Goal: Task Accomplishment & Management: Manage account settings

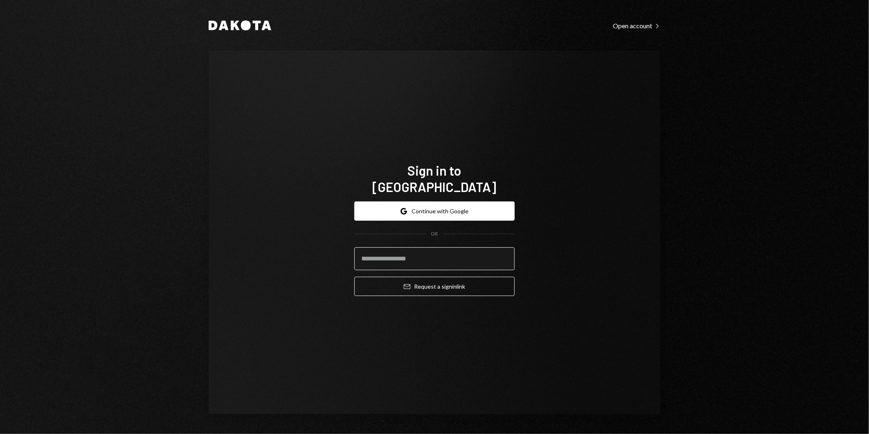
click at [380, 248] on input "email" at bounding box center [434, 258] width 160 height 23
type input "**********"
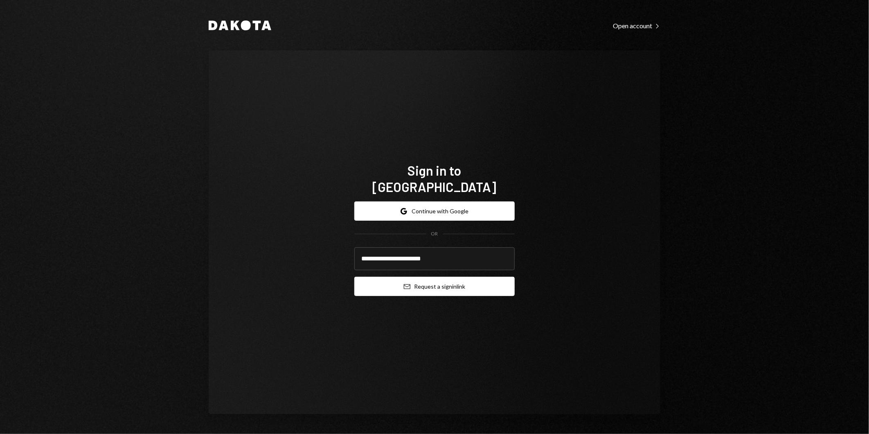
click at [412, 281] on button "Email Request a sign in link" at bounding box center [434, 285] width 160 height 19
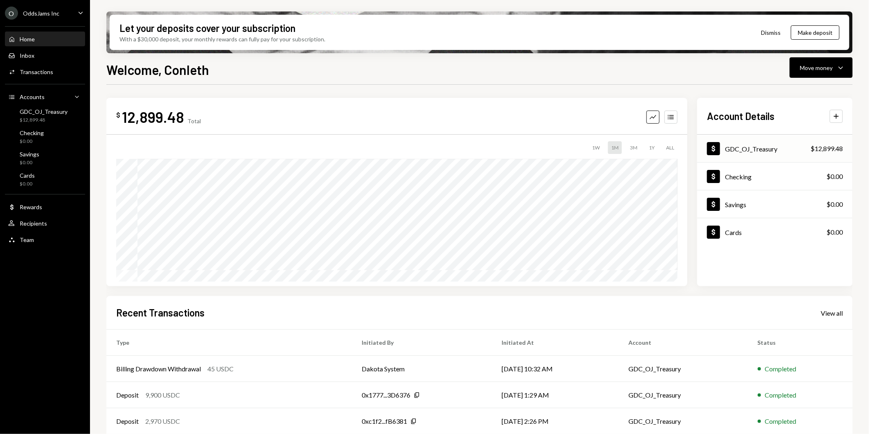
click at [766, 151] on div "GDC_OJ_Treasury" at bounding box center [751, 149] width 52 height 8
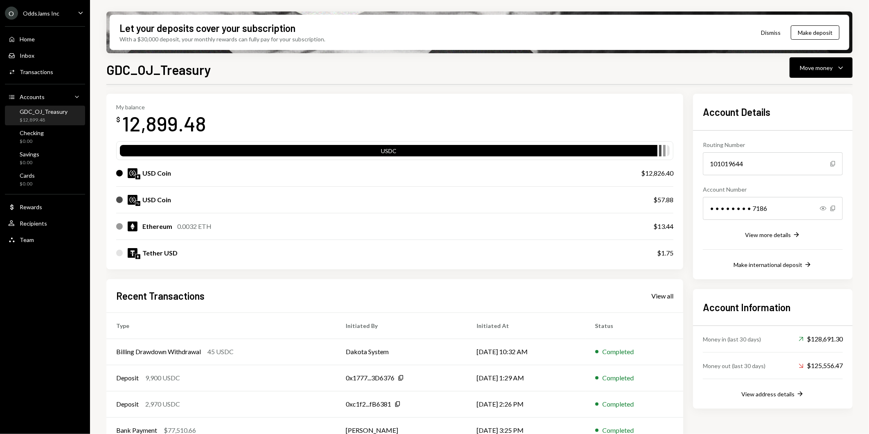
scroll to position [45, 0]
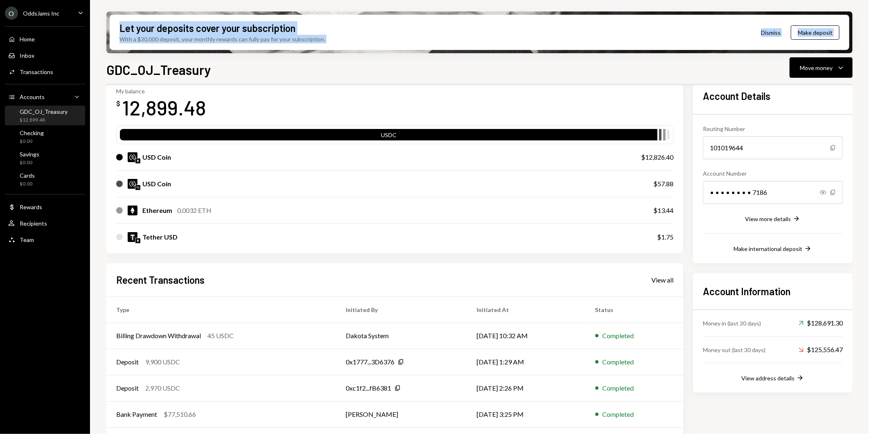
drag, startPoint x: 97, startPoint y: 57, endPoint x: 87, endPoint y: 252, distance: 195.3
click at [87, 252] on div "O OddsJams Inc Caret Down Home Home Inbox Inbox Activities Transactions Account…" at bounding box center [434, 217] width 869 height 434
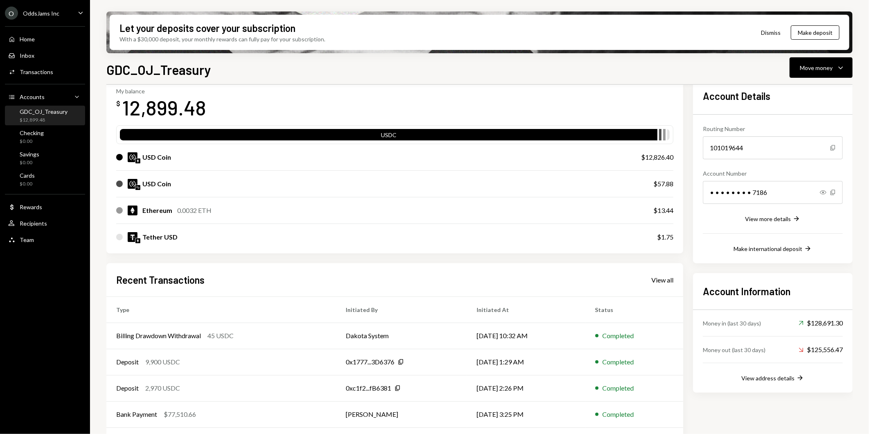
click at [279, 60] on div "GDC_OJ_Treasury Move money Caret Down" at bounding box center [479, 69] width 746 height 18
click at [812, 67] on div "Move money" at bounding box center [816, 67] width 33 height 9
click at [799, 109] on div "Transfer" at bounding box center [815, 110] width 60 height 9
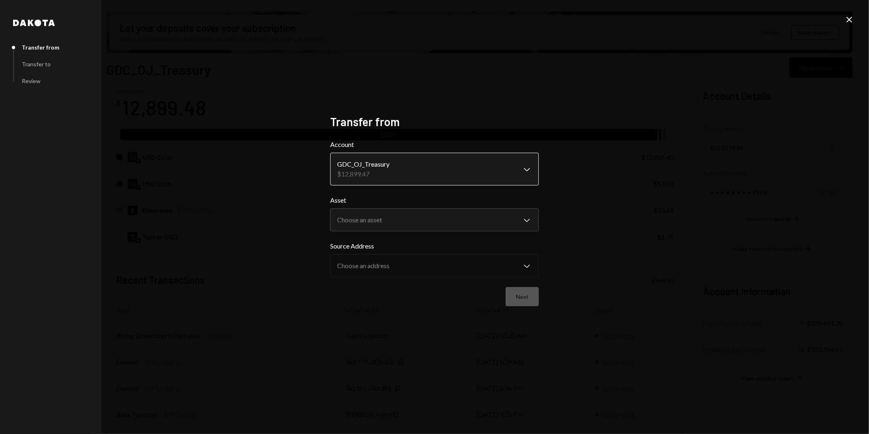
click at [526, 170] on body "O OddsJams Inc Caret Down Home Home Inbox Inbox Activities Transactions Account…" at bounding box center [434, 217] width 869 height 434
click at [526, 220] on body "O OddsJams Inc Caret Down Home Home Inbox Inbox Activities Transactions Account…" at bounding box center [434, 217] width 869 height 434
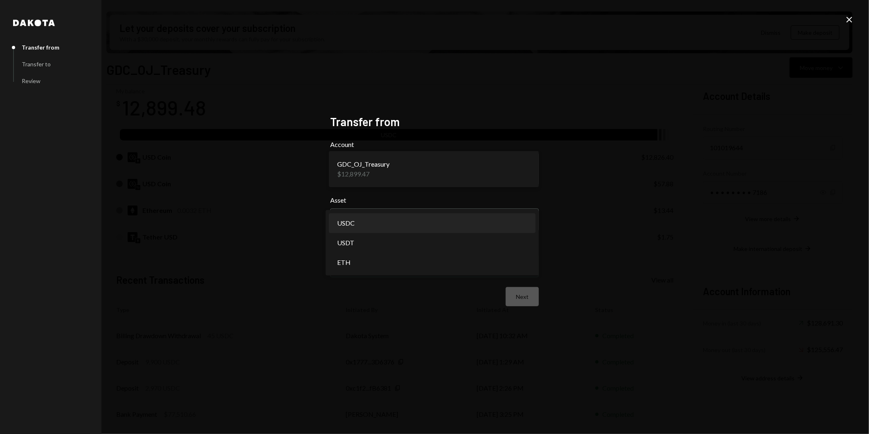
select select "****"
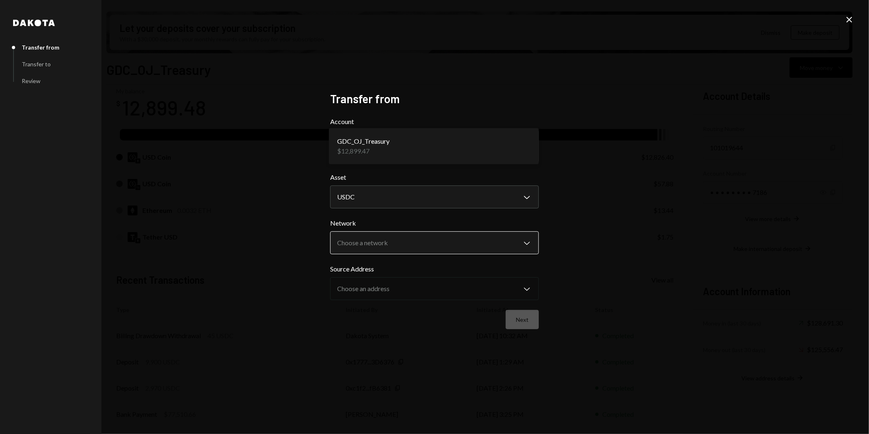
click at [492, 239] on body "O OddsJams Inc Caret Down Home Home Inbox Inbox Activities Transactions Account…" at bounding box center [434, 217] width 869 height 434
click at [626, 235] on div "**********" at bounding box center [434, 217] width 869 height 434
click at [845, 16] on icon "Close" at bounding box center [849, 20] width 10 height 10
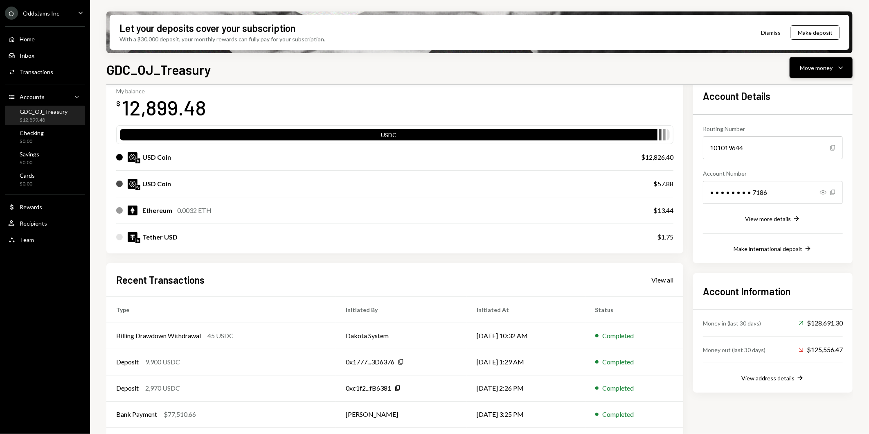
click at [809, 63] on div "Move money" at bounding box center [816, 67] width 33 height 9
click at [800, 152] on div "Swap stablecoins" at bounding box center [815, 154] width 60 height 9
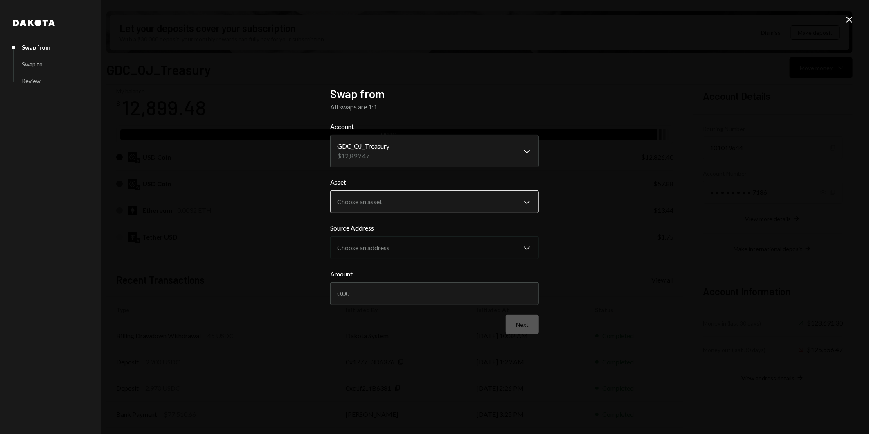
click at [525, 206] on body "O OddsJams Inc Caret Down Home Home Inbox Inbox Activities Transactions Account…" at bounding box center [434, 217] width 869 height 434
click at [420, 153] on body "O OddsJams Inc Caret Down Home Home Inbox Inbox Activities Transactions Account…" at bounding box center [434, 217] width 869 height 434
select select "****"
click at [387, 202] on body "O OddsJams Inc Caret Down Home Home Inbox Inbox Activities Transactions Account…" at bounding box center [434, 217] width 869 height 434
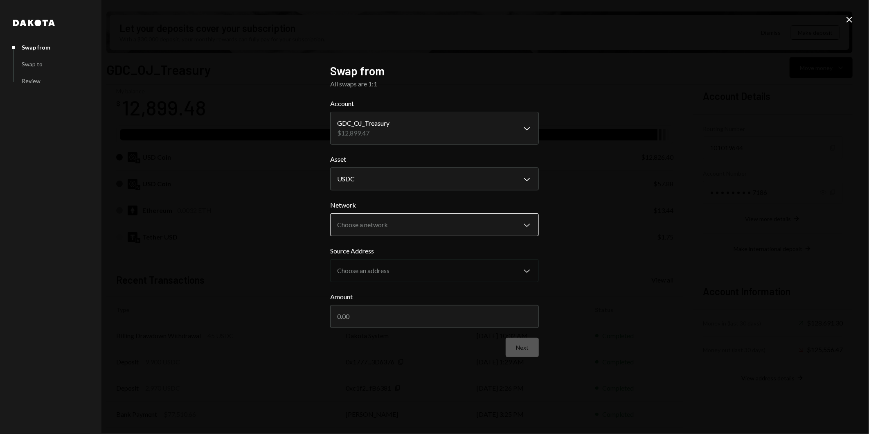
click at [395, 223] on body "O OddsJams Inc Caret Down Home Home Inbox Inbox Activities Transactions Account…" at bounding box center [434, 217] width 869 height 434
select select "**********"
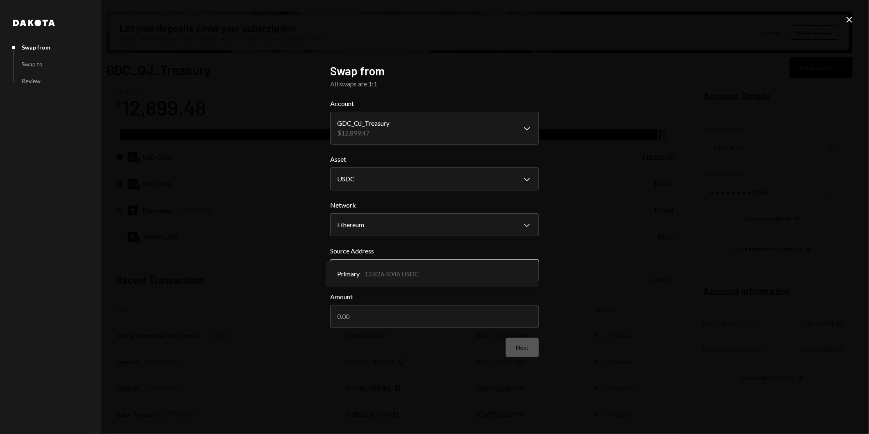
click at [403, 268] on body "O OddsJams Inc Caret Down Home Home Inbox Inbox Activities Transactions Account…" at bounding box center [434, 217] width 869 height 434
click at [389, 308] on input "Amount" at bounding box center [434, 316] width 209 height 23
click at [847, 16] on icon "Close" at bounding box center [849, 20] width 10 height 10
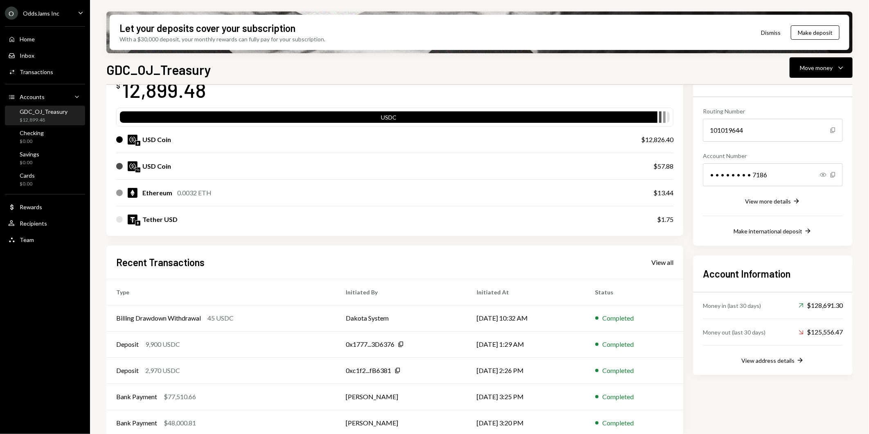
scroll to position [72, 0]
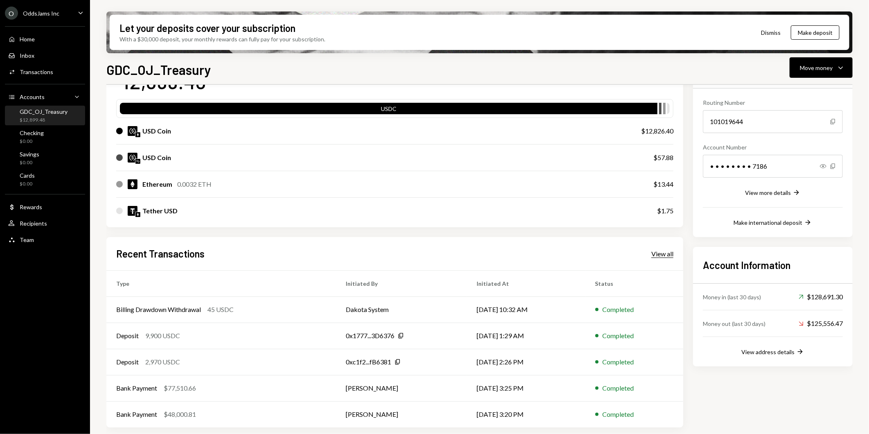
click at [655, 253] on div "View all" at bounding box center [662, 253] width 22 height 8
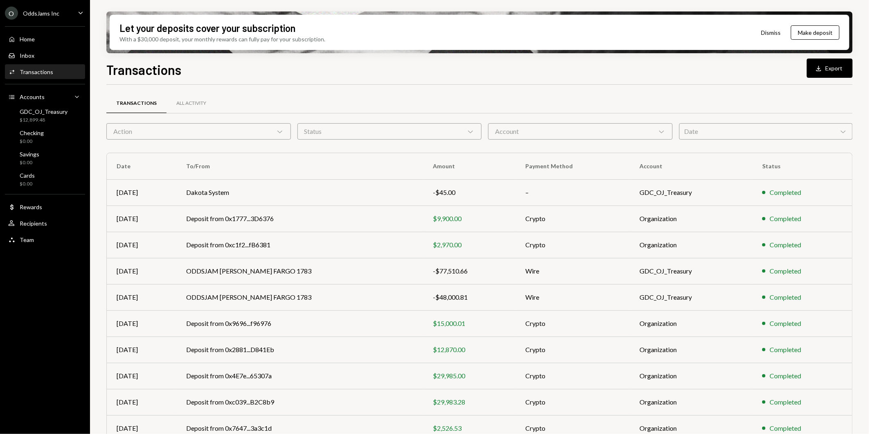
click at [77, 11] on icon "Caret Down" at bounding box center [80, 12] width 9 height 9
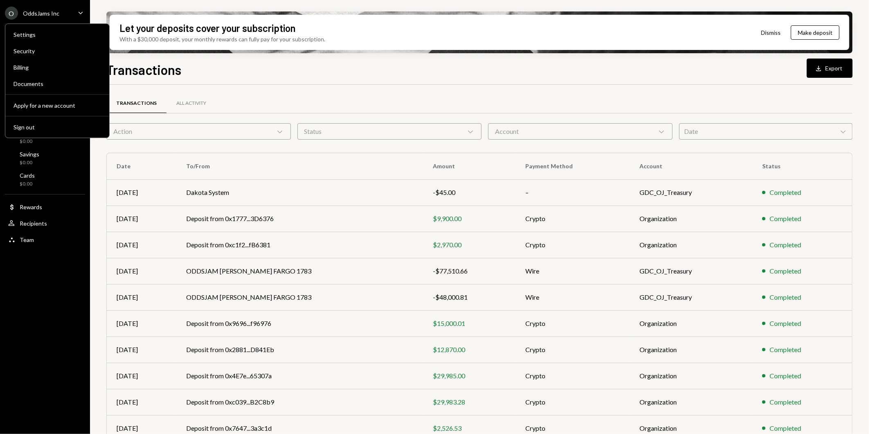
click at [65, 284] on div "O OddsJams Inc Caret Down Home Home Inbox Inbox Activities Transactions Account…" at bounding box center [45, 217] width 90 height 434
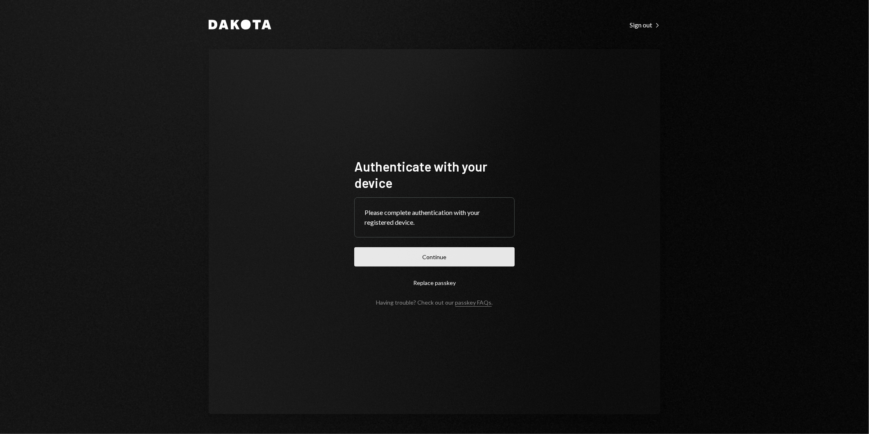
click at [457, 254] on button "Continue" at bounding box center [434, 256] width 160 height 19
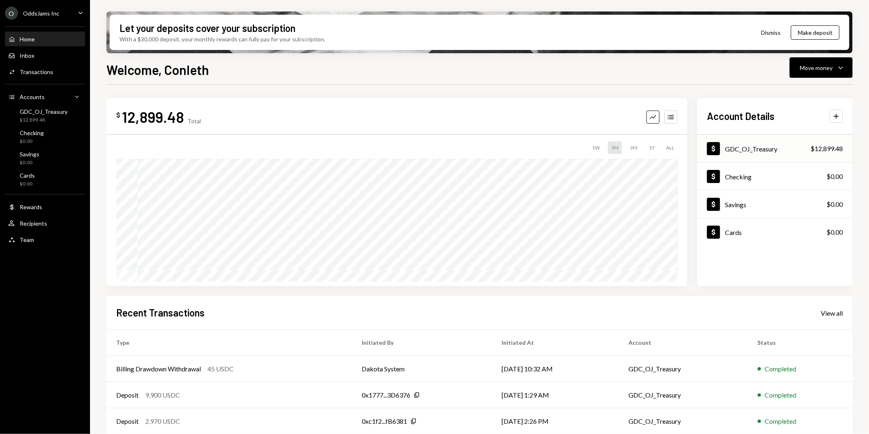
click at [766, 149] on div "GDC_OJ_Treasury" at bounding box center [751, 149] width 52 height 8
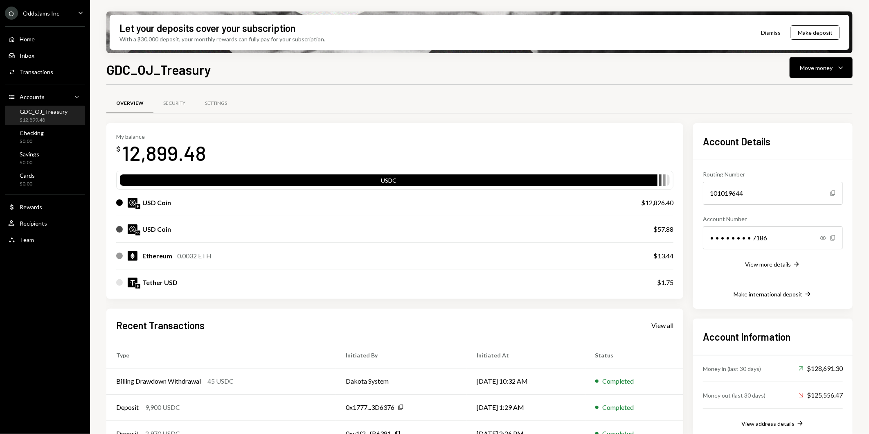
click at [450, 118] on div "Overview Security Settings" at bounding box center [479, 108] width 746 height 30
click at [814, 69] on div "Move money" at bounding box center [816, 67] width 33 height 9
click at [808, 107] on div "Transfer" at bounding box center [815, 110] width 60 height 9
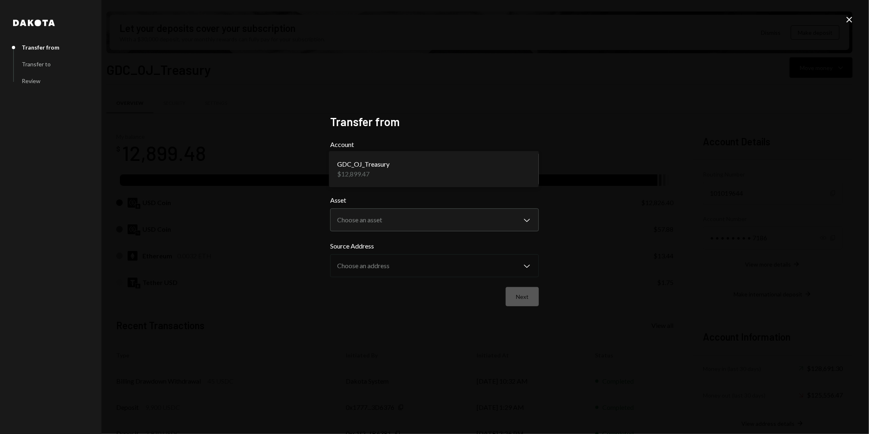
click at [527, 171] on body "O OddsJams Inc Caret Down Home Home Inbox Inbox Activities Transactions Account…" at bounding box center [434, 217] width 869 height 434
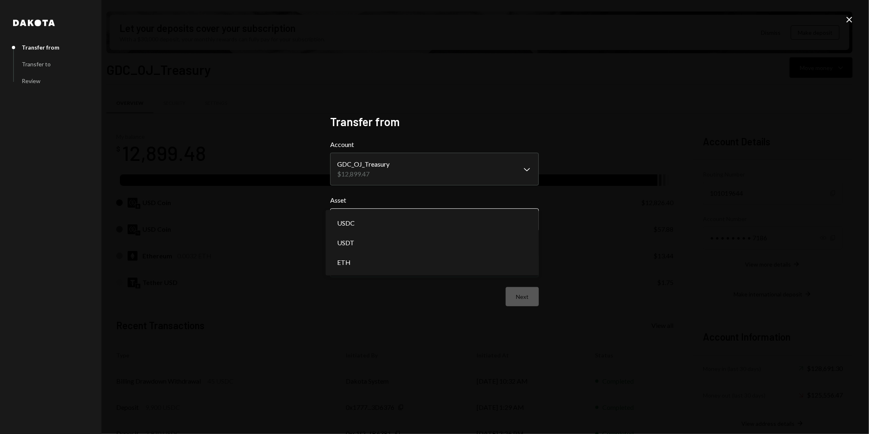
click at [478, 227] on body "O OddsJams Inc Caret Down Home Home Inbox Inbox Activities Transactions Account…" at bounding box center [434, 217] width 869 height 434
select select "****"
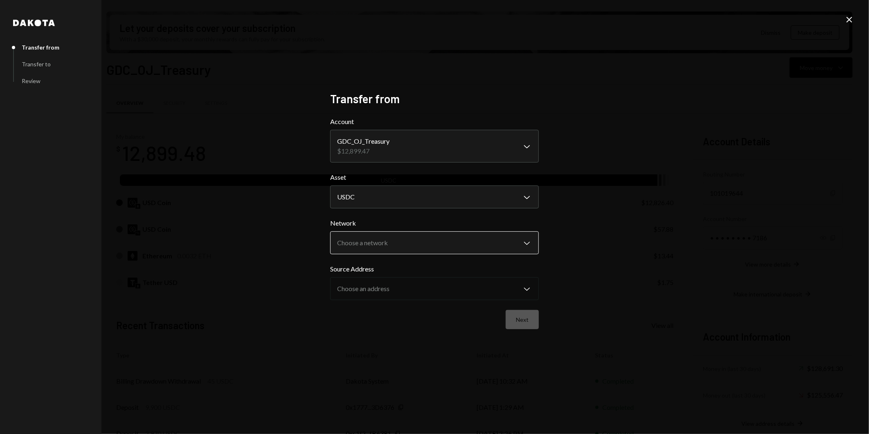
click at [477, 242] on body "O OddsJams Inc Caret Down Home Home Inbox Inbox Activities Transactions Account…" at bounding box center [434, 217] width 869 height 434
select select "**********"
click at [517, 321] on button "Next" at bounding box center [522, 319] width 33 height 19
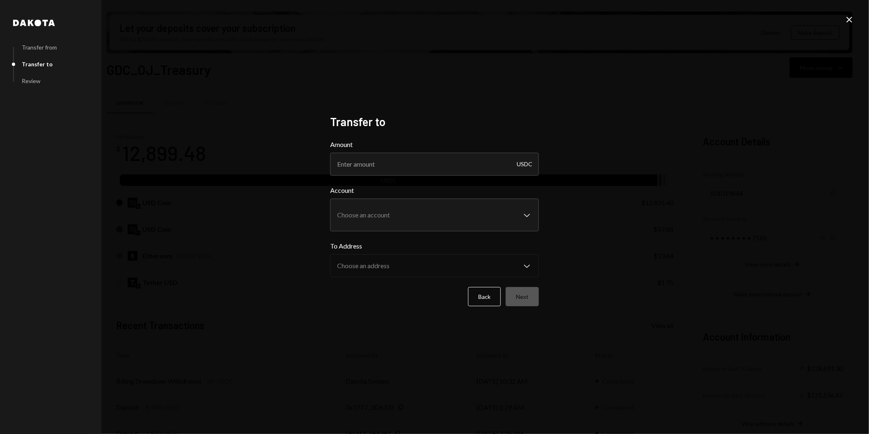
click at [847, 17] on icon at bounding box center [849, 20] width 6 height 6
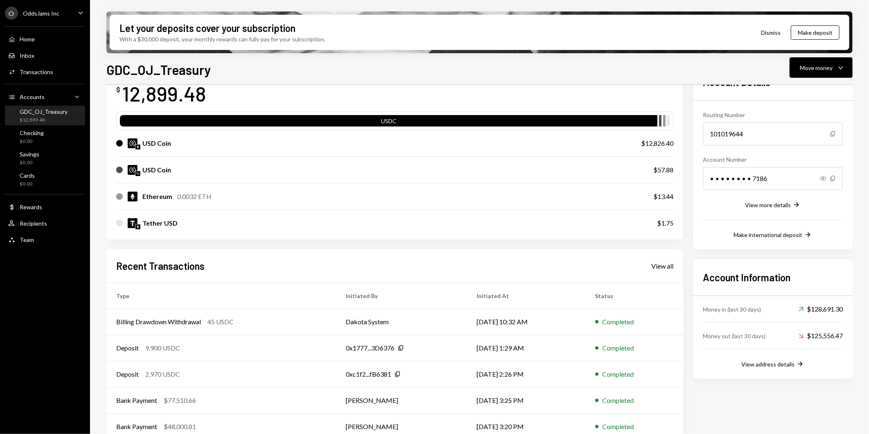
scroll to position [72, 0]
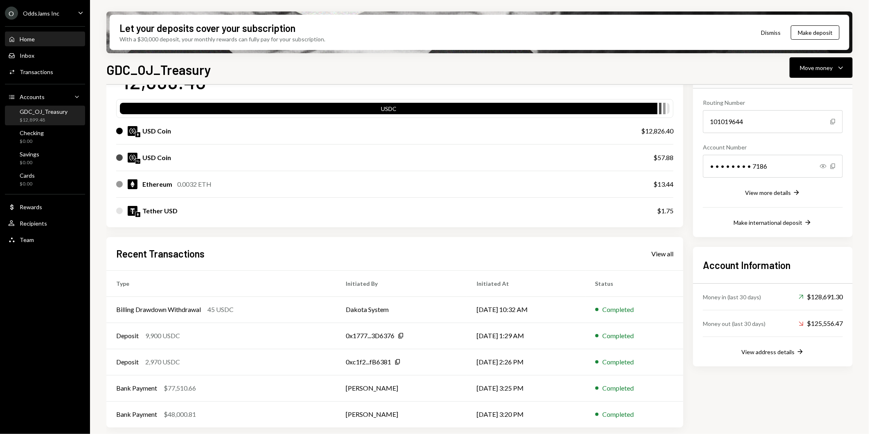
click at [27, 39] on div "Home" at bounding box center [27, 39] width 15 height 7
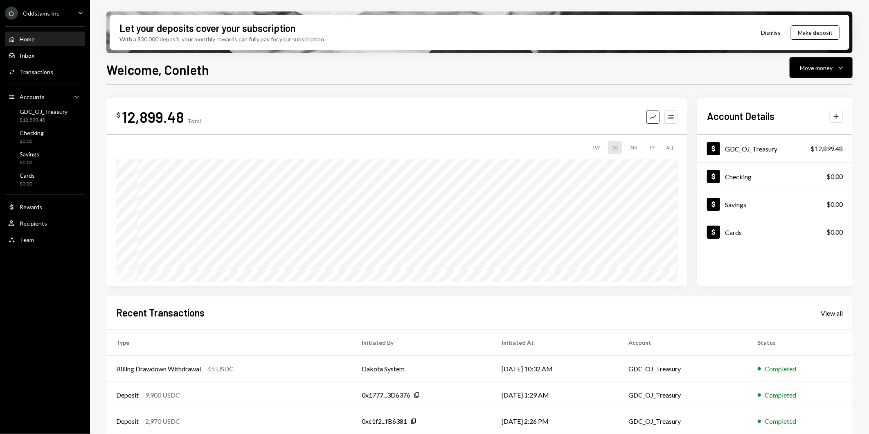
click at [52, 279] on div "O OddsJams Inc Caret Down Home Home Inbox Inbox Activities Transactions Account…" at bounding box center [45, 217] width 90 height 434
click at [40, 53] on div "Inbox Inbox" at bounding box center [45, 55] width 74 height 7
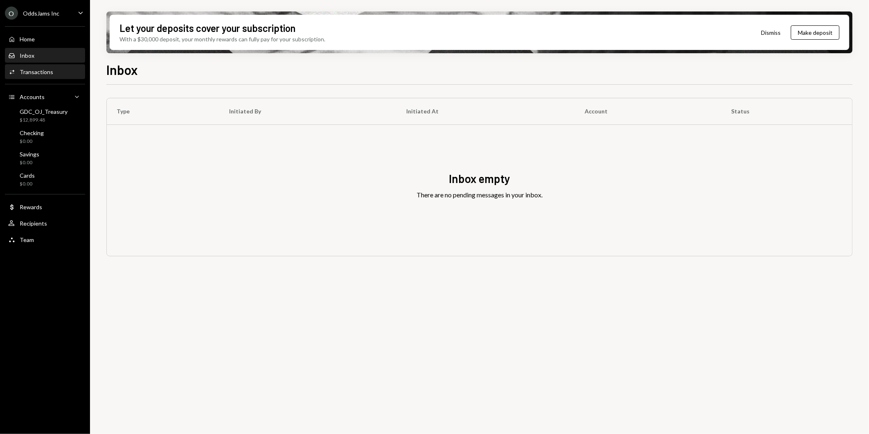
click at [38, 68] on div "Transactions" at bounding box center [37, 71] width 34 height 7
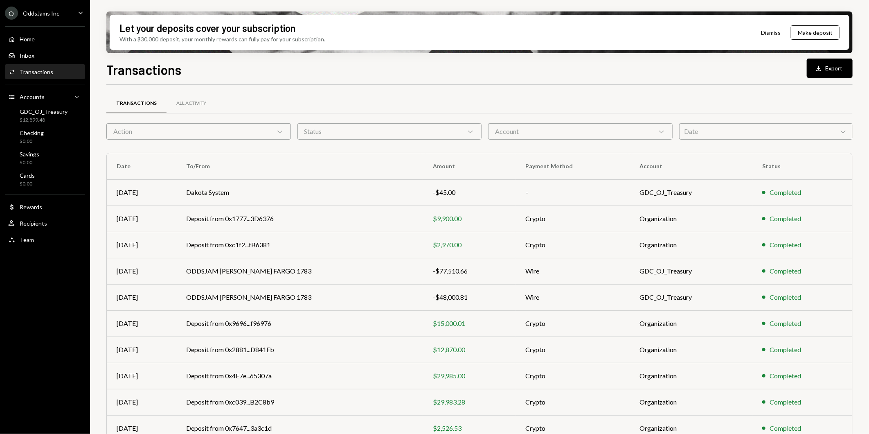
click at [244, 128] on div "Action Chevron Down" at bounding box center [198, 131] width 184 height 16
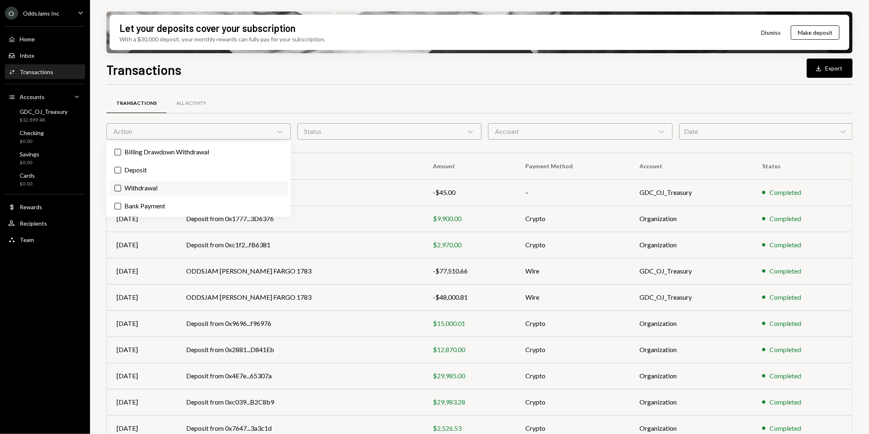
click at [151, 187] on label "Withdrawal" at bounding box center [199, 188] width 178 height 15
click at [121, 187] on button "Withdrawal" at bounding box center [118, 188] width 7 height 7
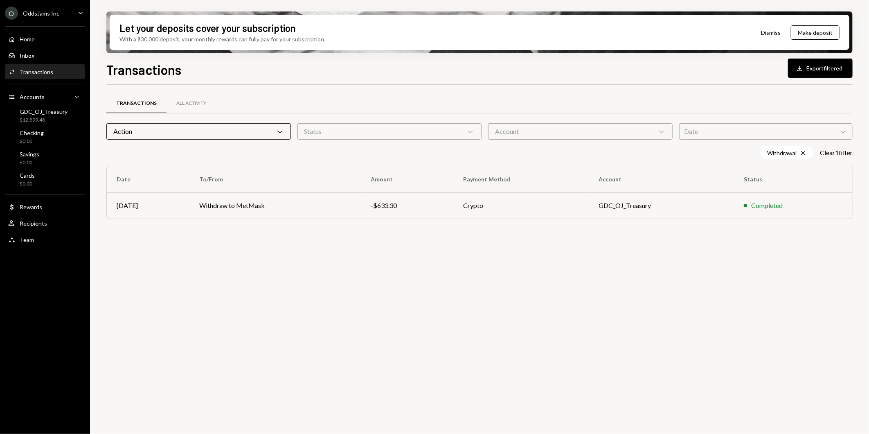
click at [517, 295] on div "Transactions All Activity Action Chevron Down Status Chevron Down Account Chevr…" at bounding box center [479, 264] width 746 height 358
click at [260, 206] on td "Withdraw to MetMask" at bounding box center [275, 205] width 172 height 26
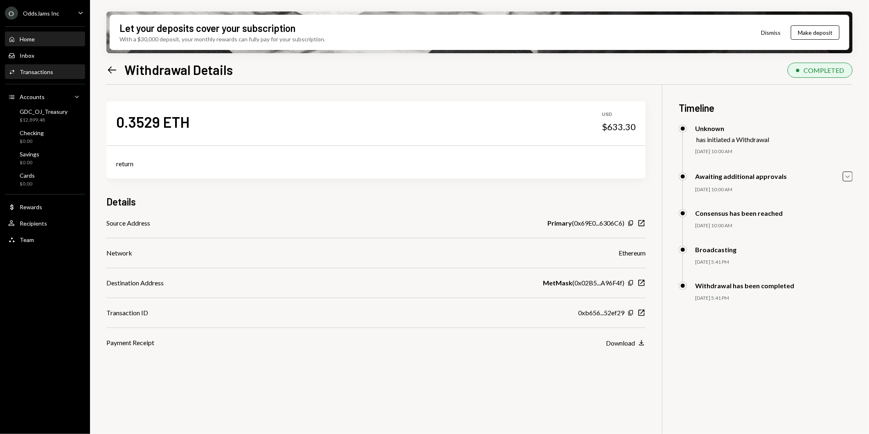
click at [46, 41] on div "Home Home" at bounding box center [45, 39] width 74 height 7
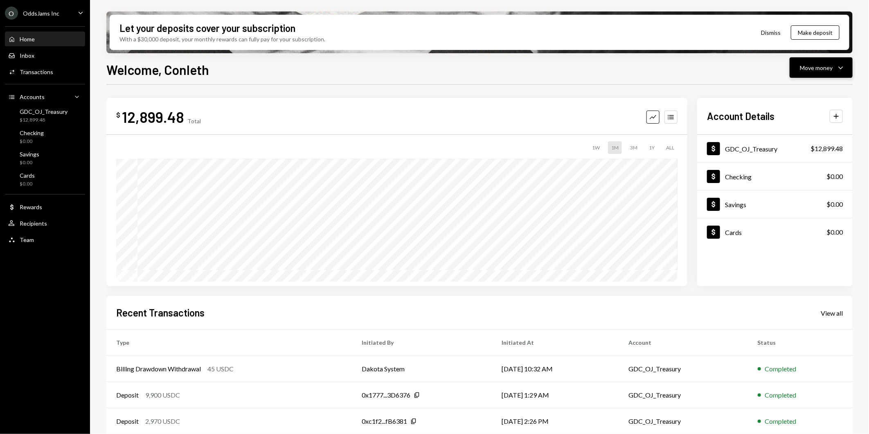
click at [810, 66] on div "Move money" at bounding box center [816, 67] width 33 height 9
click at [808, 88] on div "Send" at bounding box center [815, 92] width 60 height 9
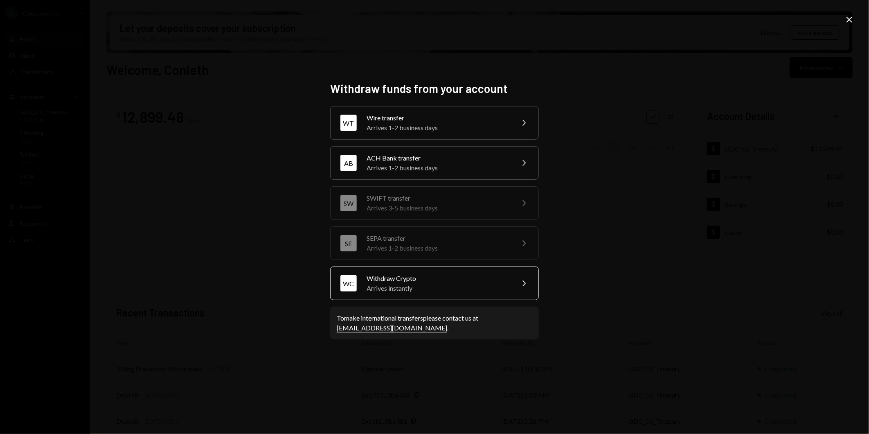
click at [519, 281] on icon "Chevron Right" at bounding box center [524, 283] width 10 height 10
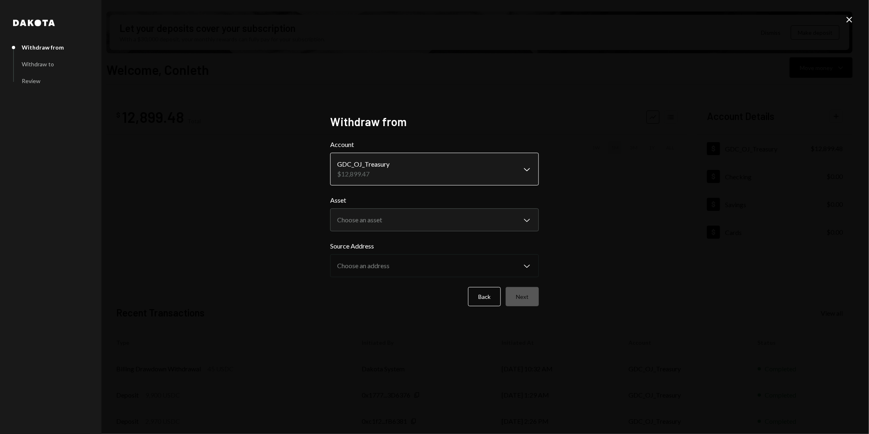
click at [524, 175] on body "O OddsJams Inc Caret Down Home Home Inbox Inbox Activities Transactions Account…" at bounding box center [434, 217] width 869 height 434
click at [526, 216] on body "O OddsJams Inc Caret Down Home Home Inbox Inbox Activities Transactions Account…" at bounding box center [434, 217] width 869 height 434
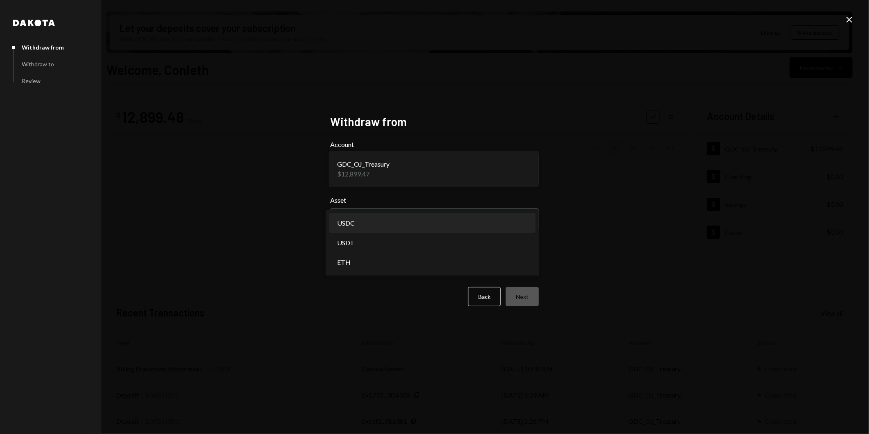
select select "****"
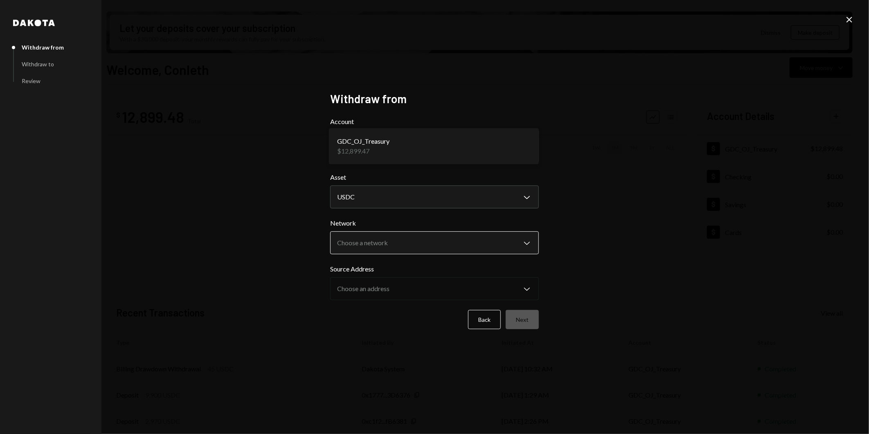
click at [434, 238] on body "O OddsJams Inc Caret Down Home Home Inbox Inbox Activities Transactions Account…" at bounding box center [434, 217] width 869 height 434
select select "**********"
click at [526, 316] on button "Next" at bounding box center [522, 319] width 33 height 19
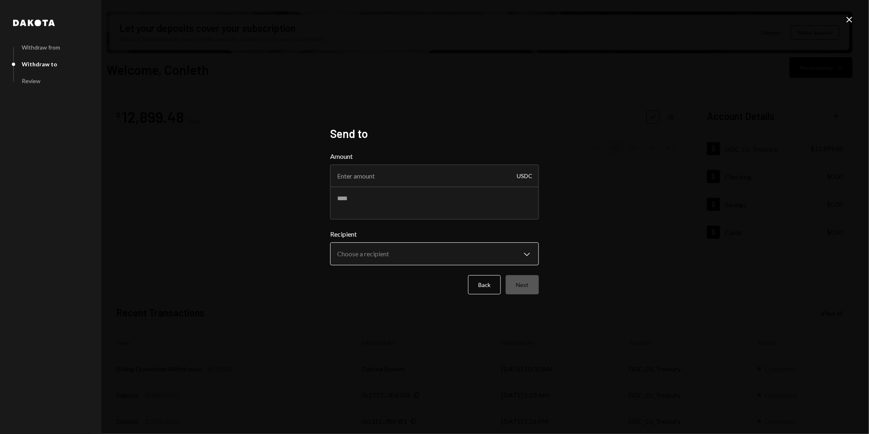
click at [514, 252] on body "O OddsJams Inc Caret Down Home Home Inbox Inbox Activities Transactions Account…" at bounding box center [434, 217] width 869 height 434
click at [603, 238] on div "**********" at bounding box center [434, 217] width 869 height 434
click at [484, 282] on button "Back" at bounding box center [484, 284] width 33 height 19
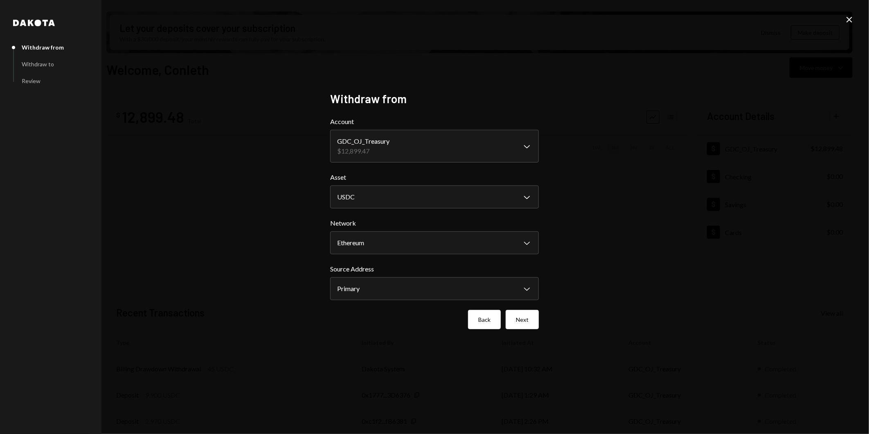
click at [487, 316] on button "Back" at bounding box center [484, 319] width 33 height 19
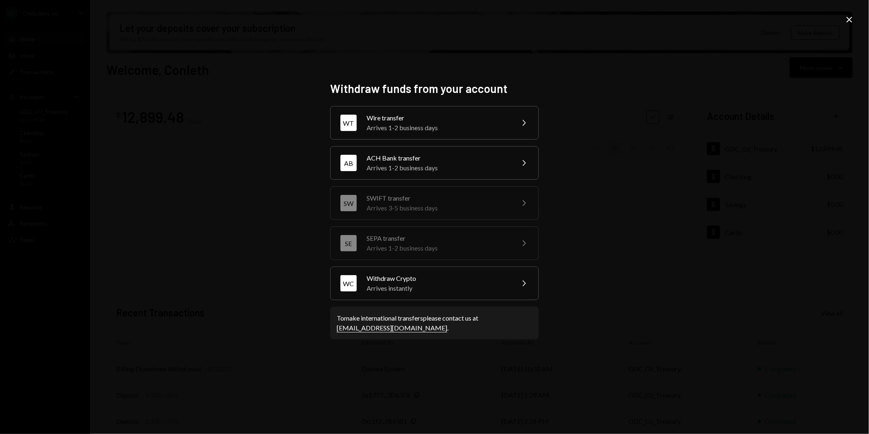
click at [849, 17] on icon "Close" at bounding box center [849, 20] width 10 height 10
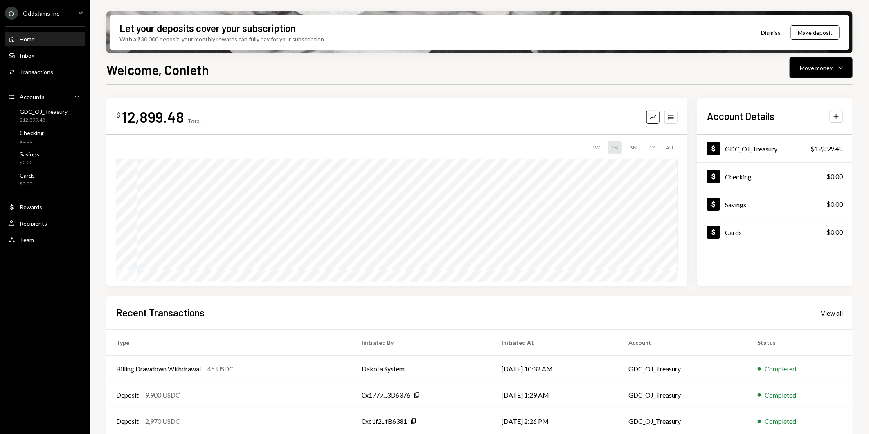
click at [36, 297] on div "O OddsJams Inc Caret Down Home Home Inbox Inbox Activities Transactions Account…" at bounding box center [45, 217] width 90 height 434
click at [827, 64] on div "Move money" at bounding box center [816, 67] width 33 height 9
